Goal: Task Accomplishment & Management: Use online tool/utility

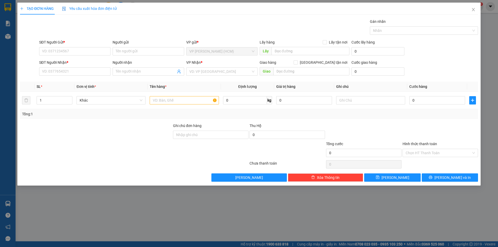
click at [6, 34] on div "TẠO ĐƠN HÀNG Yêu cầu xuất hóa đơn điện tử Transit Pickup Surcharge Ids Transit …" at bounding box center [249, 123] width 498 height 247
click at [472, 10] on icon "close" at bounding box center [474, 10] width 4 height 4
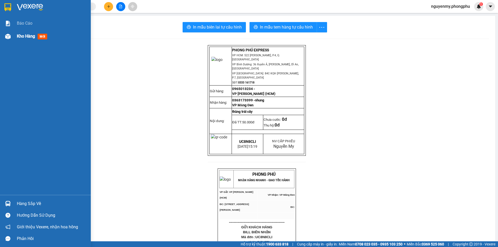
click at [5, 38] on div at bounding box center [7, 36] width 9 height 9
